Goal: Transaction & Acquisition: Download file/media

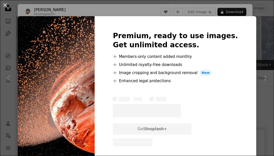
scroll to position [872, 0]
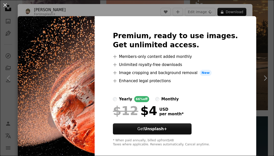
click at [267, 49] on div "An X shape Premium, ready to use images. Get unlimited access. A plus sign Memb…" at bounding box center [137, 78] width 274 height 156
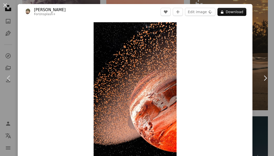
scroll to position [888, 0]
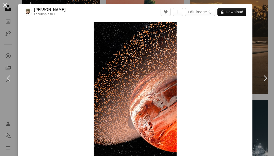
click at [8, 4] on button "An X shape" at bounding box center [5, 5] width 6 height 6
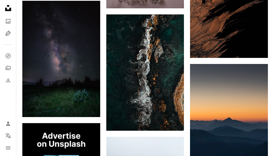
scroll to position [1274, 0]
click at [92, 107] on icon "Arrow pointing down" at bounding box center [90, 108] width 4 height 6
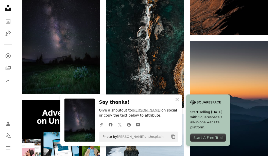
scroll to position [1297, 0]
click at [177, 96] on link "Arrow pointing down" at bounding box center [174, 99] width 10 height 8
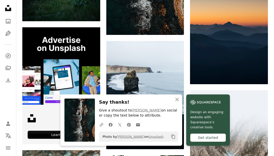
scroll to position [1370, 0]
click at [179, 103] on icon "An X shape" at bounding box center [177, 100] width 6 height 6
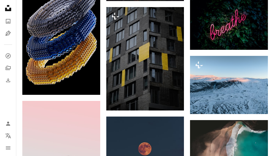
scroll to position [11674, 0]
